Goal: Navigation & Orientation: Go to known website

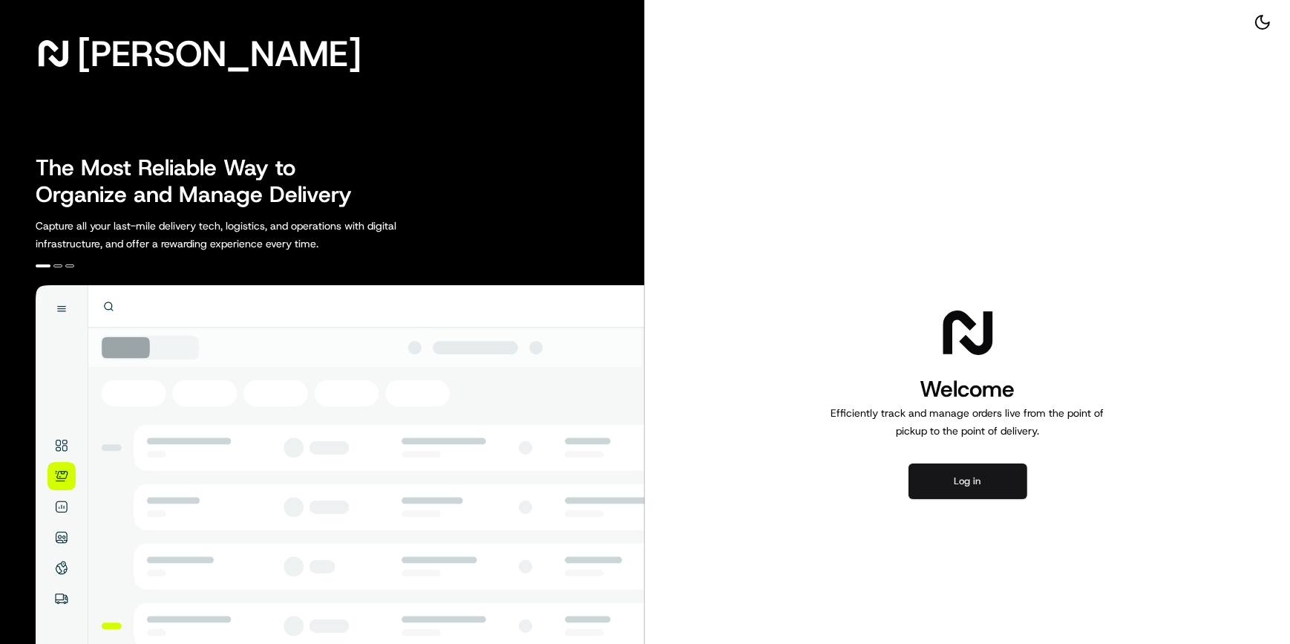
click at [972, 480] on button "Log in" at bounding box center [968, 481] width 119 height 36
